Goal: Task Accomplishment & Management: Manage account settings

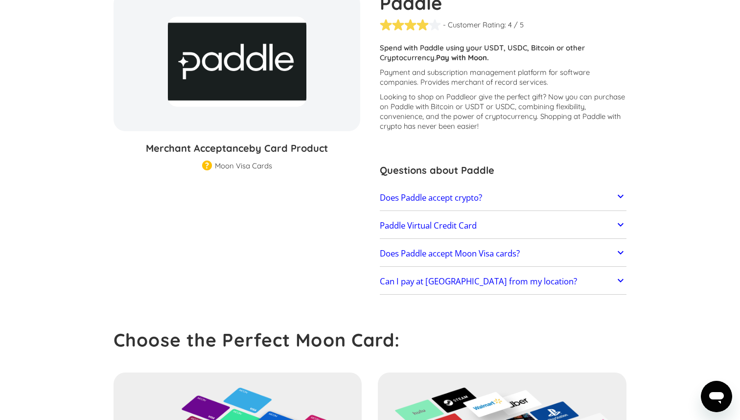
scroll to position [111, 0]
click at [415, 218] on link "Paddle Virtual Credit Card" at bounding box center [503, 225] width 247 height 21
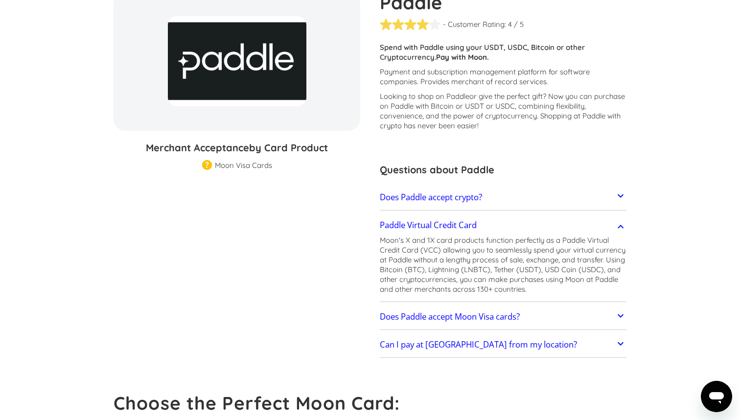
click at [474, 310] on link "Does Paddle accept Moon Visa cards?" at bounding box center [503, 316] width 247 height 21
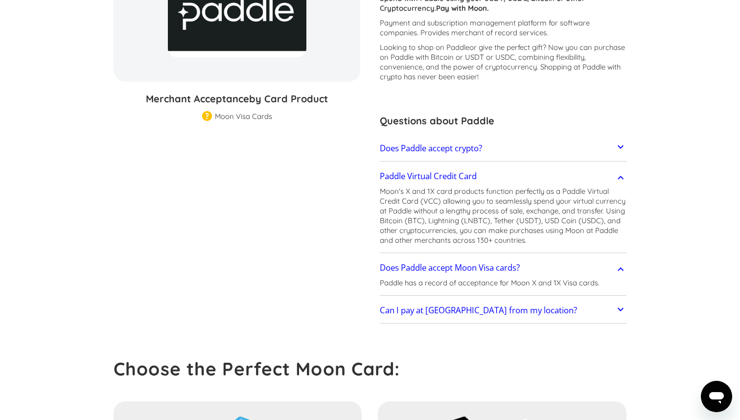
scroll to position [168, 0]
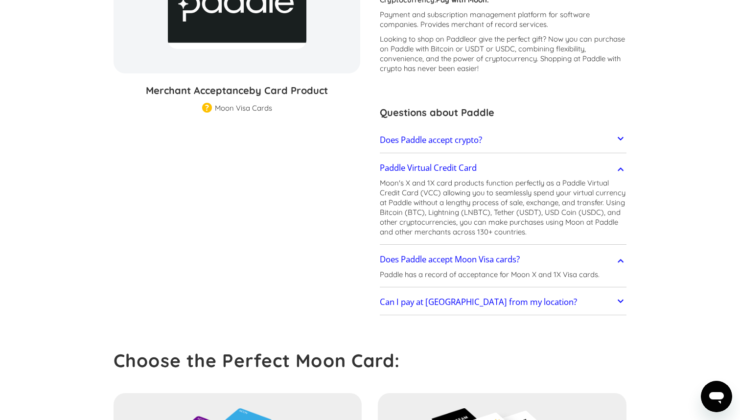
click at [451, 306] on h2 "Can I pay at Paddle from my location?" at bounding box center [478, 302] width 197 height 10
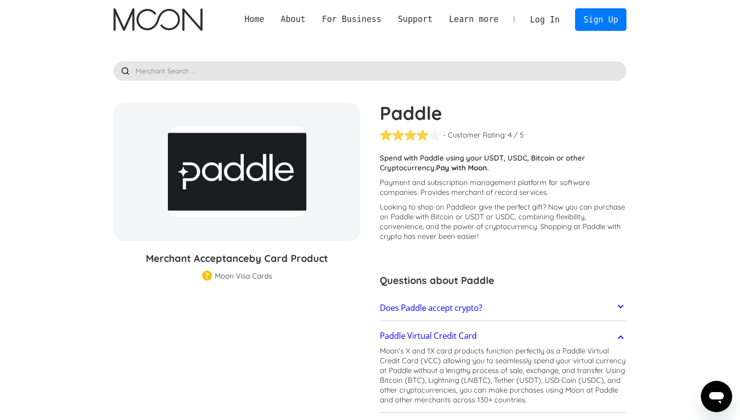
scroll to position [0, 0]
click at [552, 22] on link "Log In" at bounding box center [545, 20] width 46 height 22
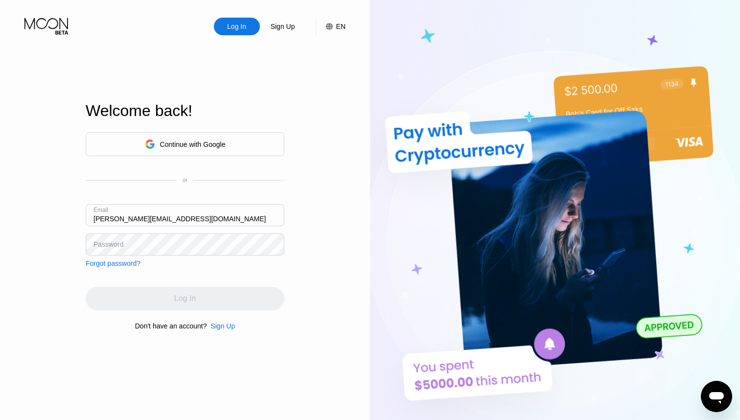
type input "barrows-kohl-0m@icloud.com"
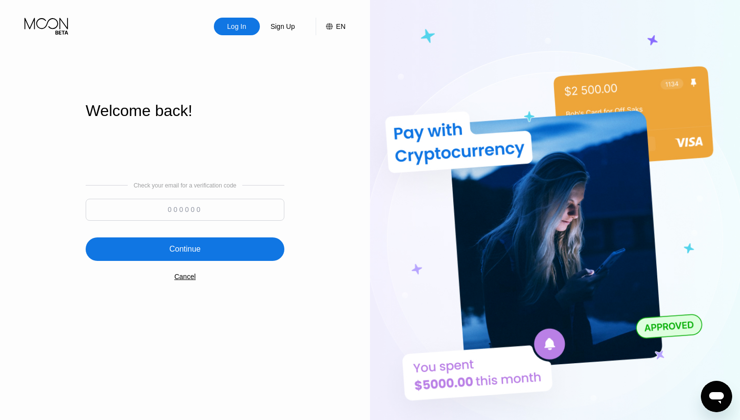
click at [196, 206] on input at bounding box center [185, 210] width 199 height 22
type input "541392"
click at [171, 246] on div "Continue" at bounding box center [184, 249] width 31 height 10
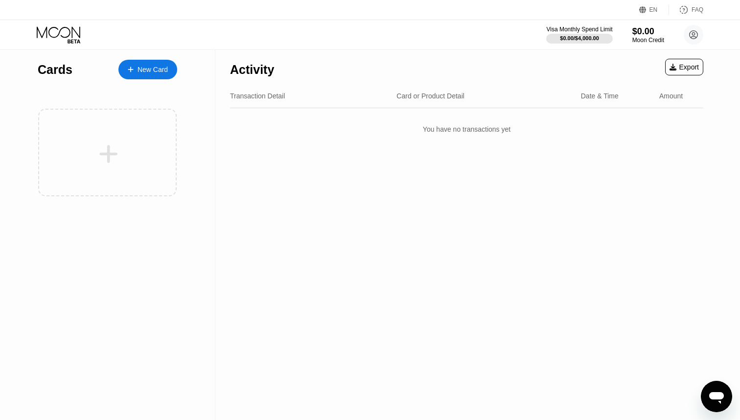
click at [148, 74] on div "New Card" at bounding box center [147, 70] width 59 height 20
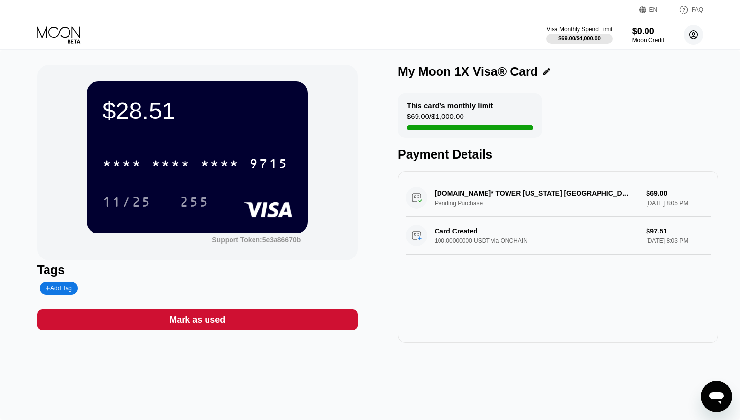
click at [687, 33] on circle at bounding box center [694, 35] width 20 height 20
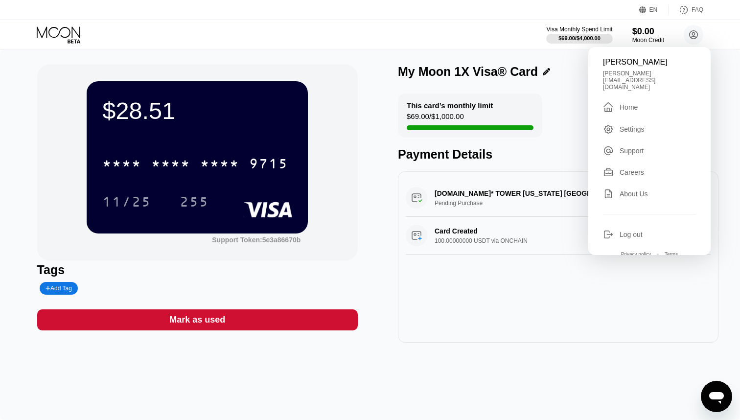
click at [610, 101] on div "" at bounding box center [608, 107] width 11 height 12
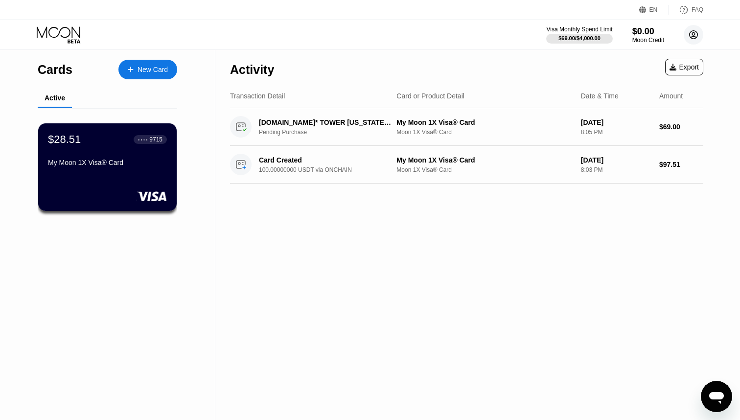
click at [689, 32] on circle at bounding box center [694, 35] width 20 height 20
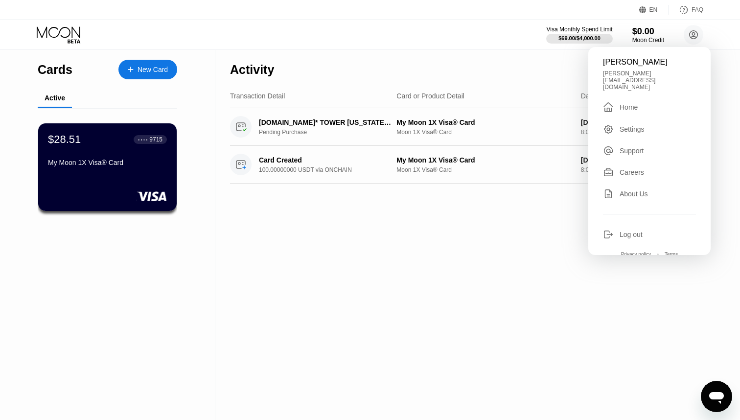
click at [302, 253] on div "Activity Export Transaction Detail Card or Product Detail Date & Time Amount PA…" at bounding box center [466, 235] width 503 height 370
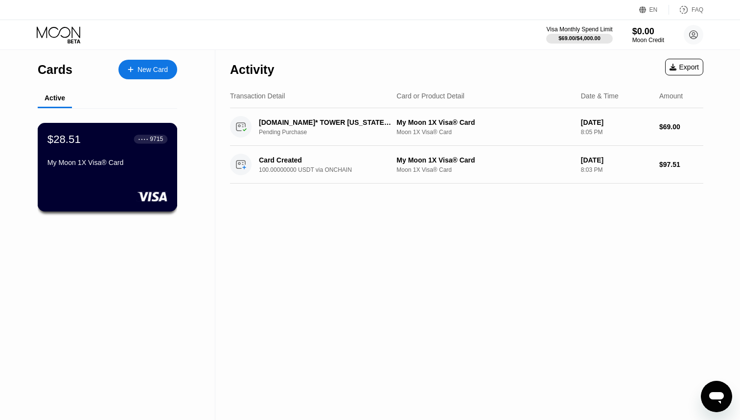
click at [124, 143] on div "$28.51 ● ● ● ● 9715" at bounding box center [107, 139] width 120 height 13
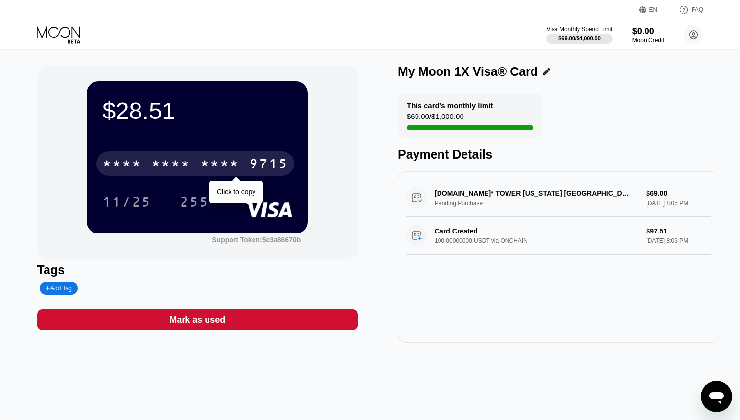
click at [244, 164] on div "* * * * * * * * * * * * 9715" at bounding box center [195, 163] width 198 height 24
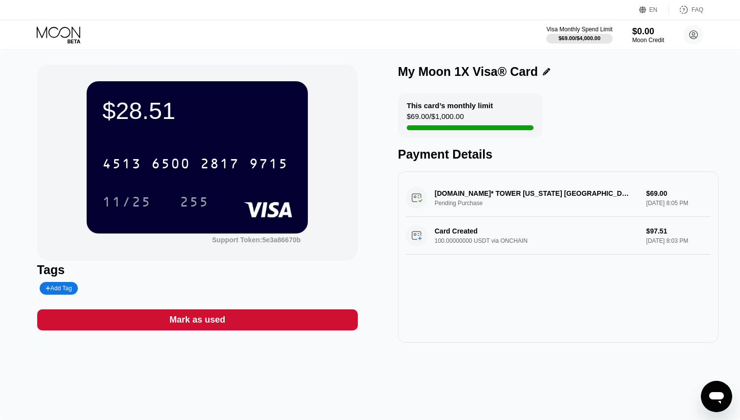
click at [512, 356] on div "$28.51 4513 6500 2817 9715 11/25 255 Support Token: 5e3a86670b Tags Add Tag Mar…" at bounding box center [370, 235] width 740 height 370
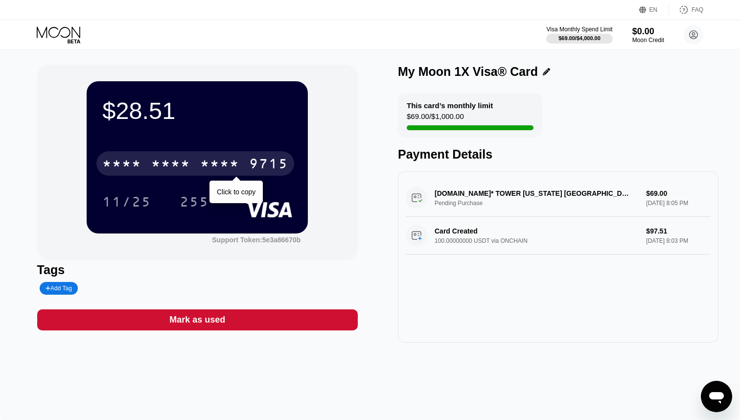
click at [193, 166] on div "* * * * * * * * * * * * 9715" at bounding box center [195, 163] width 198 height 24
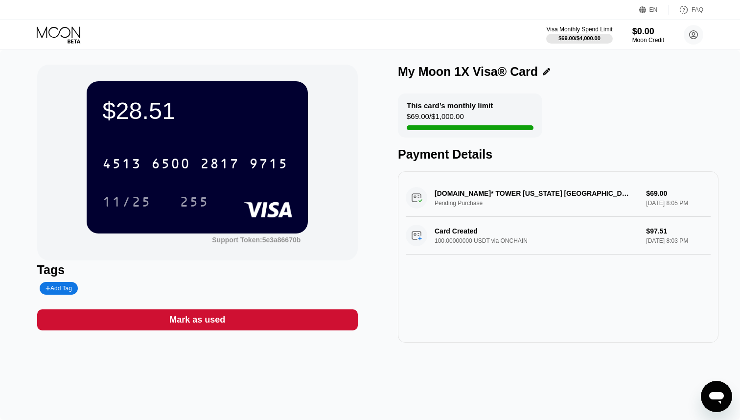
click at [194, 324] on div "Mark as used" at bounding box center [197, 319] width 56 height 11
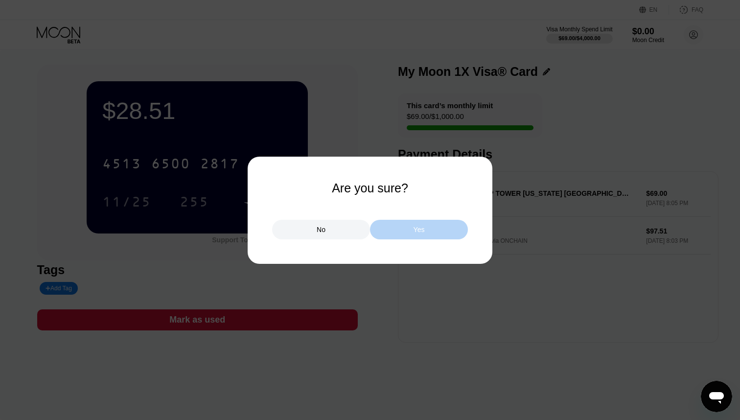
click at [392, 231] on div "Yes" at bounding box center [419, 230] width 98 height 20
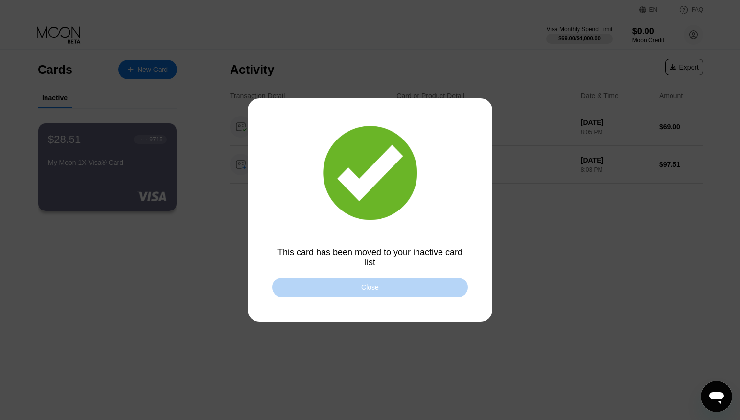
click at [335, 289] on div "Close" at bounding box center [370, 288] width 196 height 20
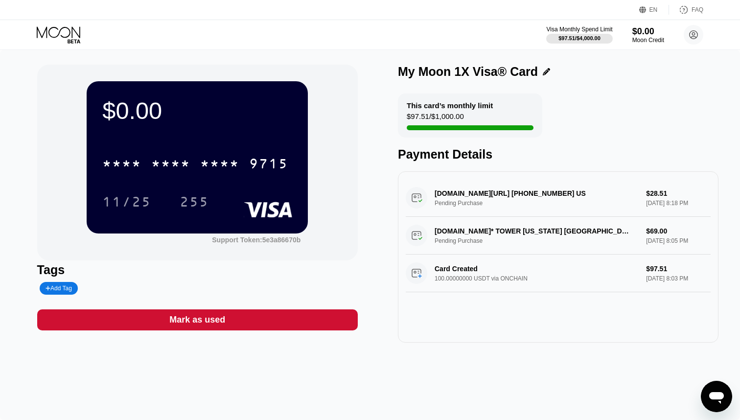
click at [251, 321] on div "Mark as used" at bounding box center [197, 319] width 321 height 21
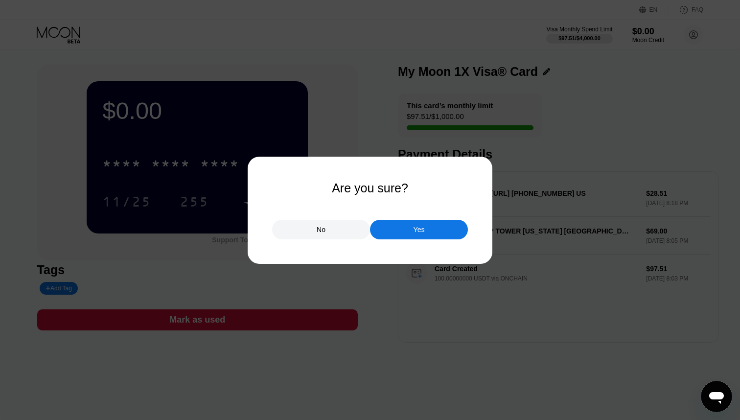
click at [401, 239] on div "Yes" at bounding box center [419, 230] width 98 height 20
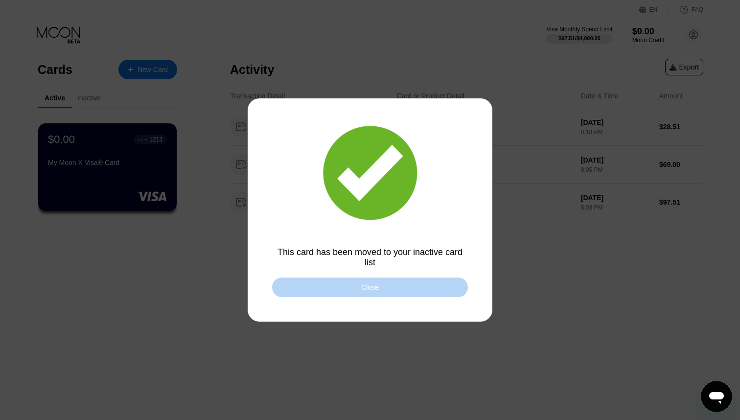
click at [330, 282] on div "Close" at bounding box center [370, 288] width 196 height 20
